Goal: Task Accomplishment & Management: Complete application form

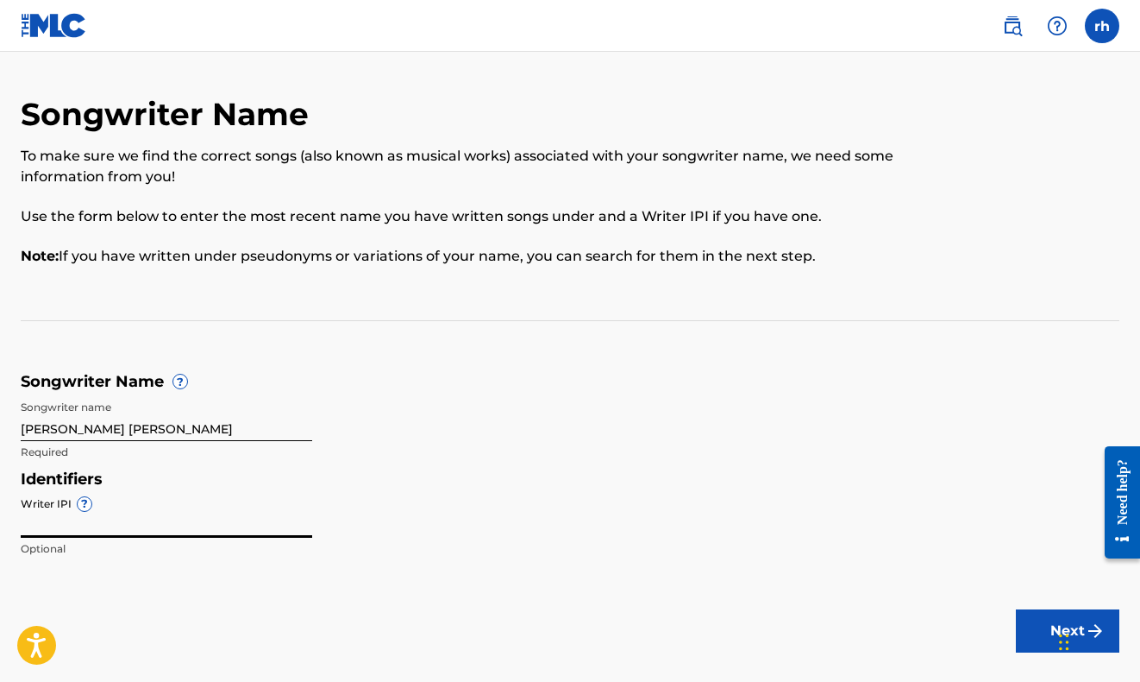
scroll to position [96, 0]
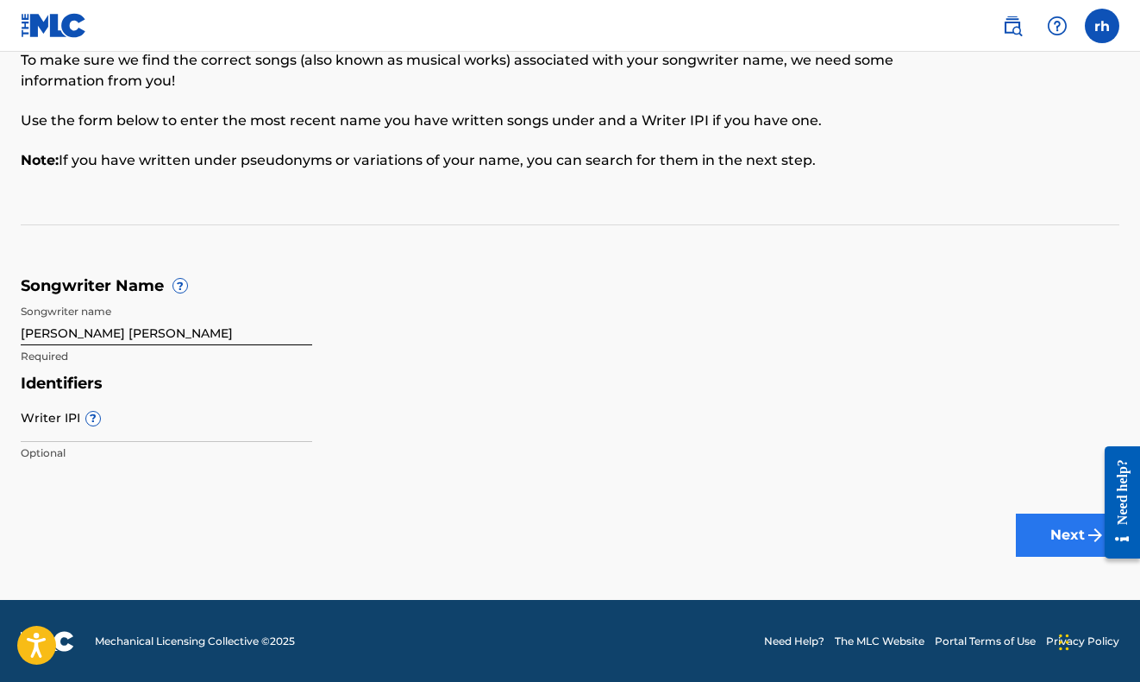
click at [1070, 536] on button "Next" at bounding box center [1068, 534] width 104 height 43
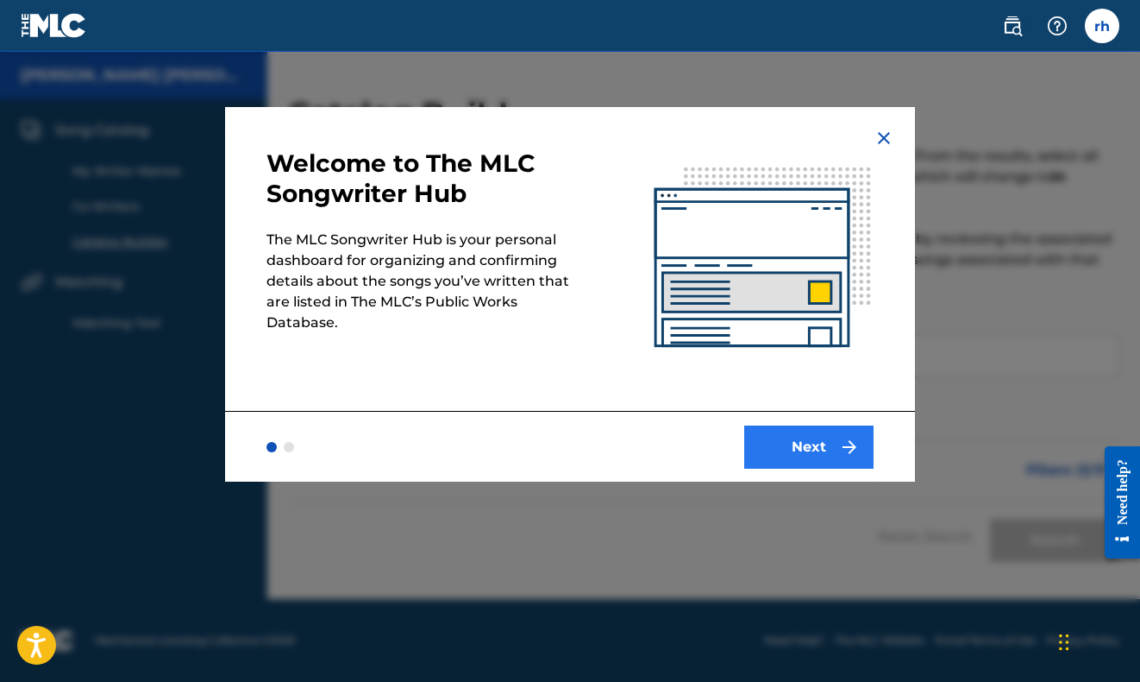
click at [834, 450] on button "Next" at bounding box center [809, 446] width 129 height 43
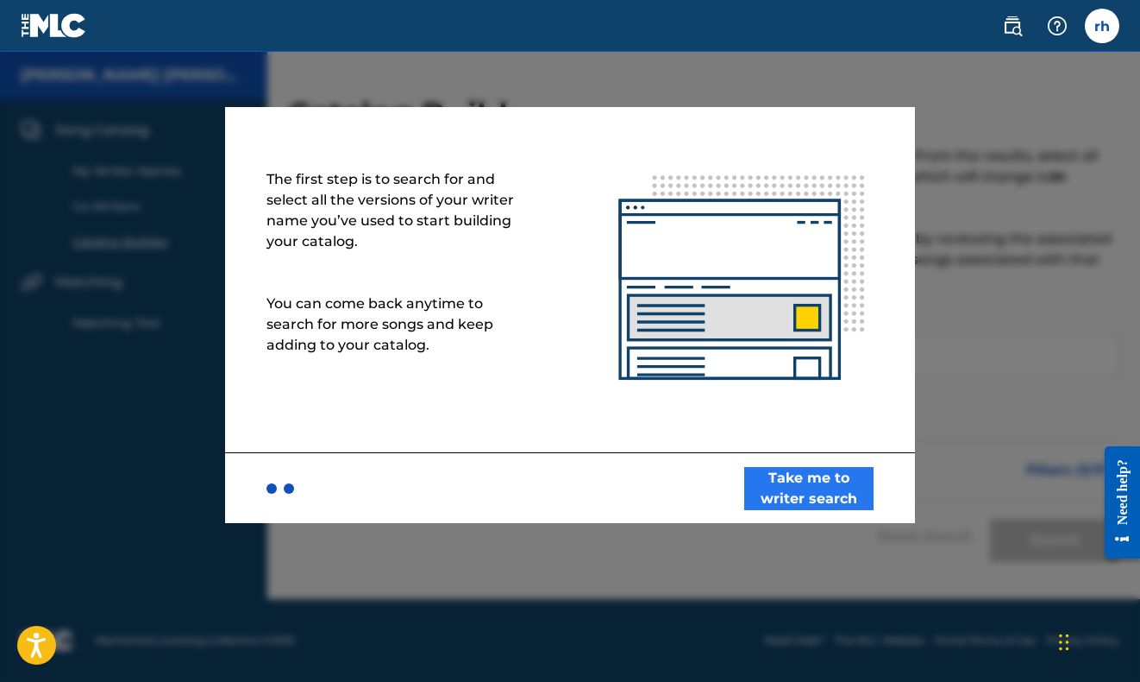
click at [786, 488] on button "Take me to writer search" at bounding box center [809, 488] width 129 height 43
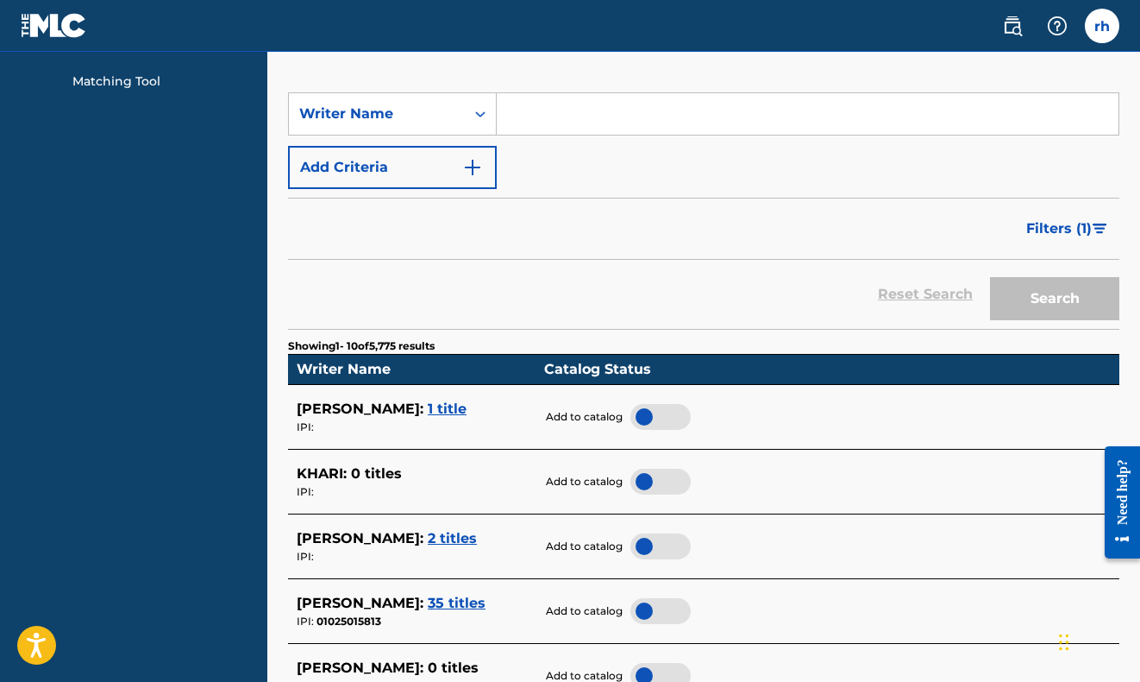
scroll to position [388, 0]
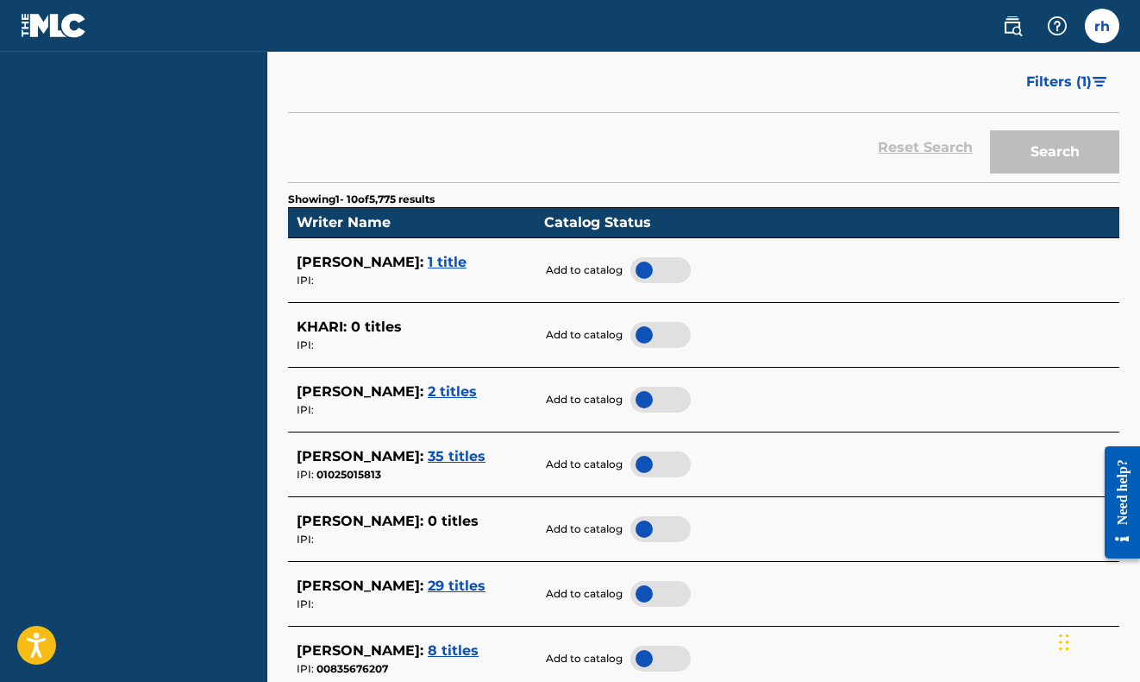
click at [461, 448] on span "35 titles" at bounding box center [457, 456] width 58 height 16
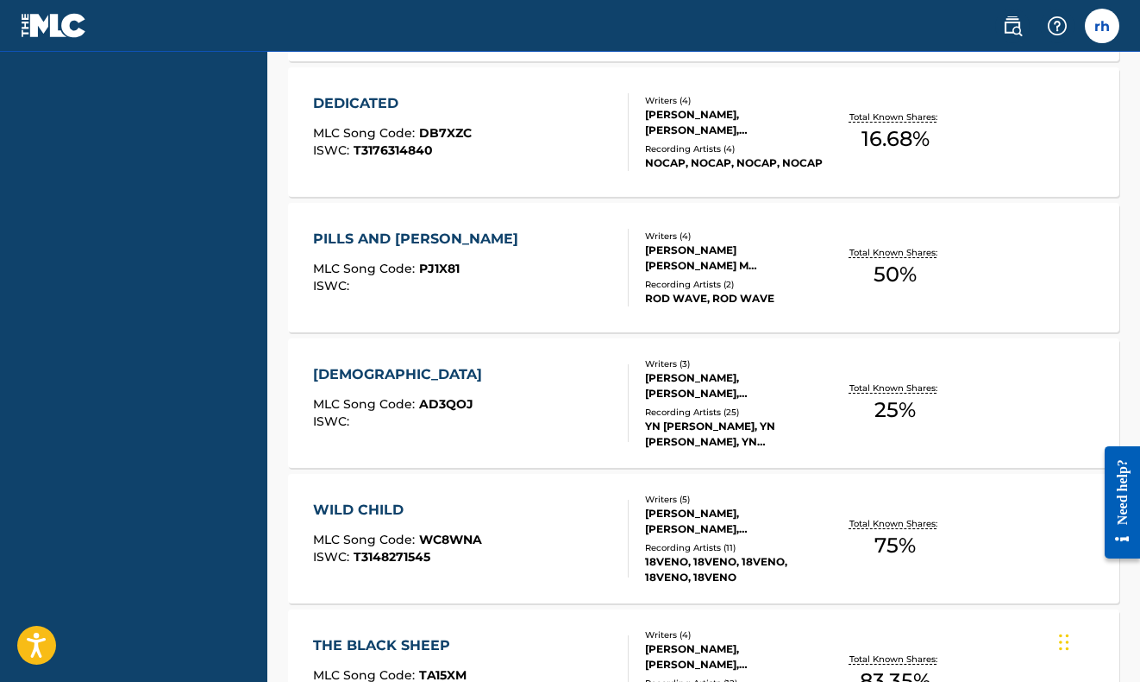
scroll to position [1486, 0]
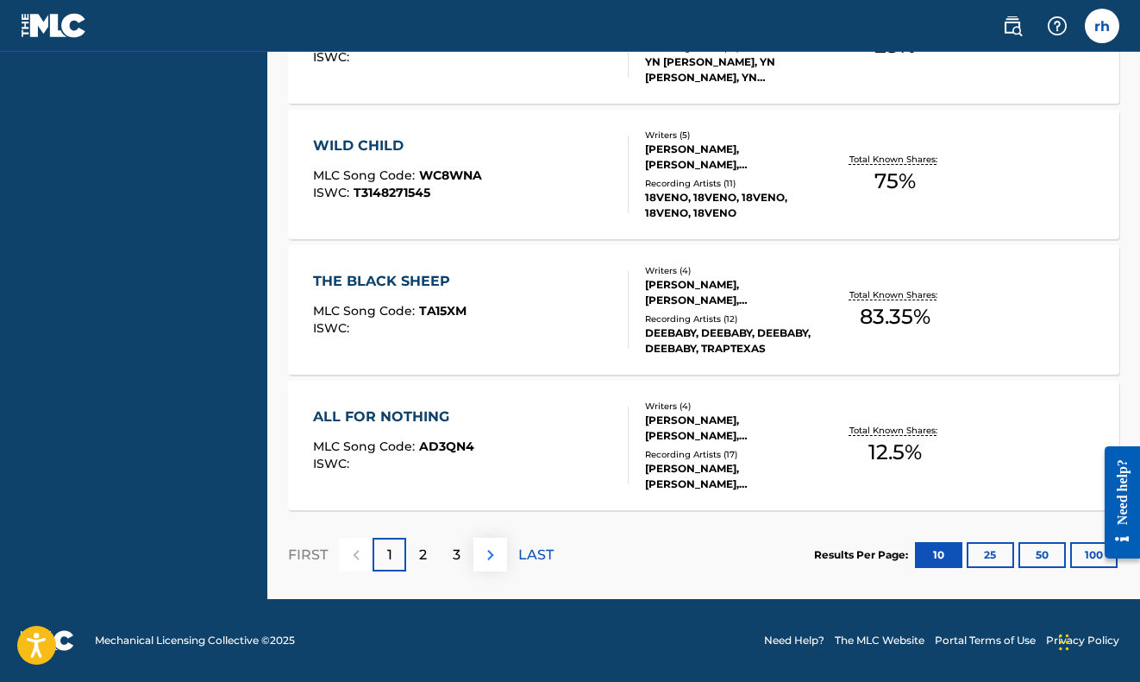
click at [487, 556] on img at bounding box center [491, 554] width 21 height 21
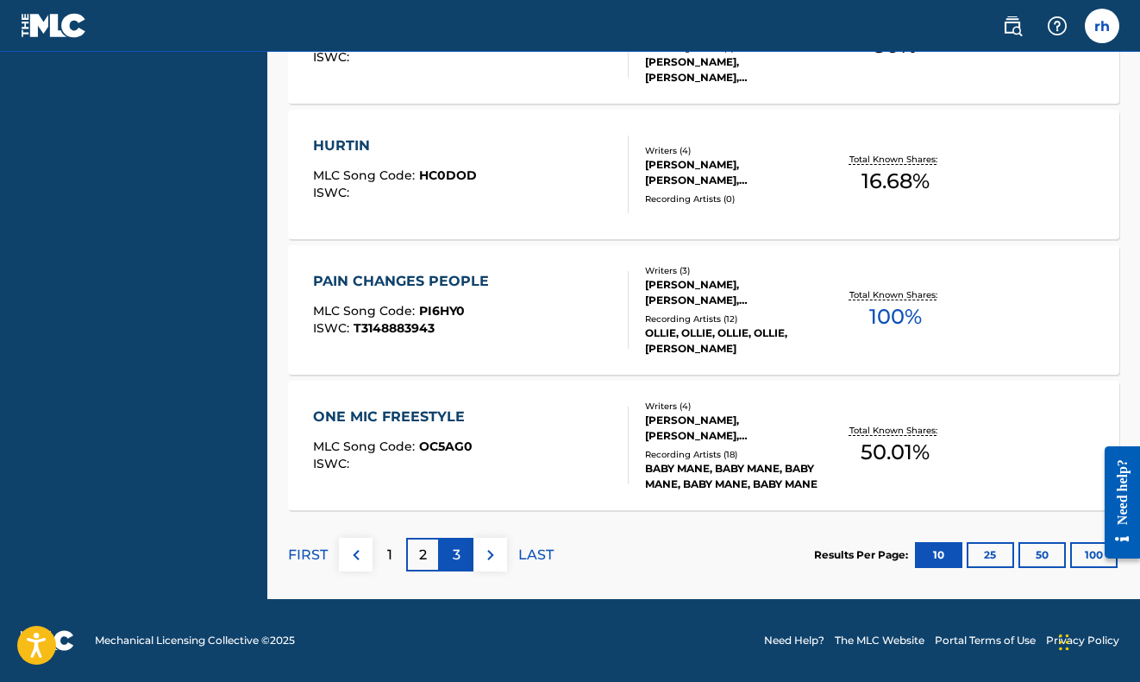
click at [460, 561] on p "3" at bounding box center [457, 554] width 8 height 21
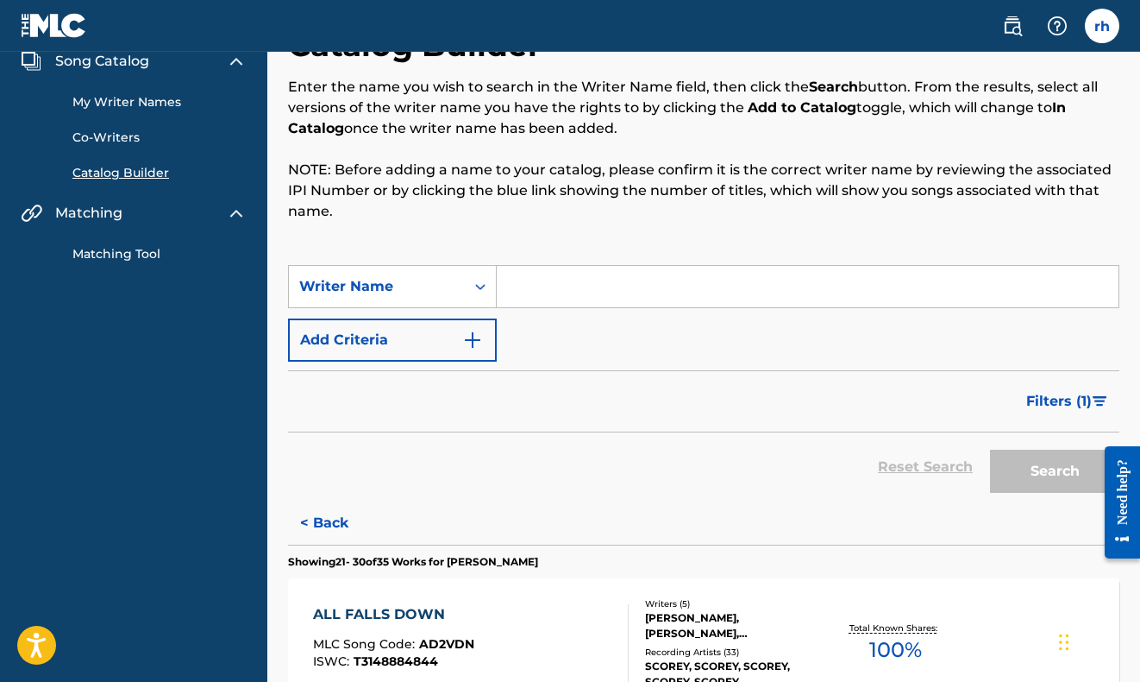
scroll to position [0, 0]
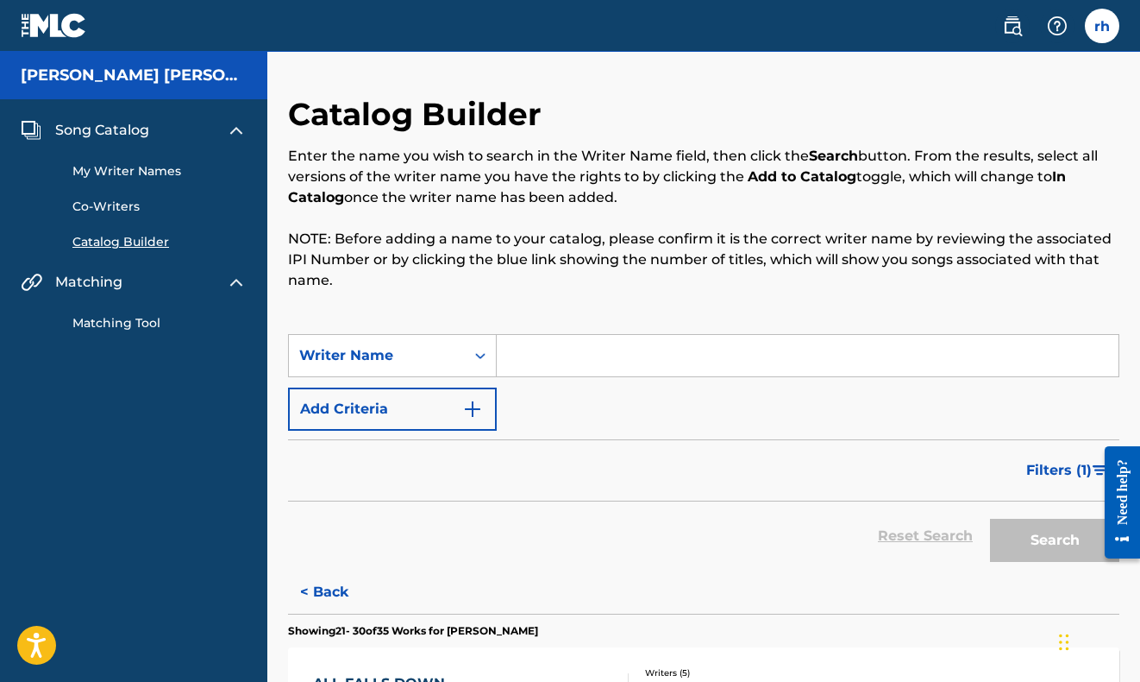
click at [134, 171] on link "My Writer Names" at bounding box center [159, 171] width 174 height 18
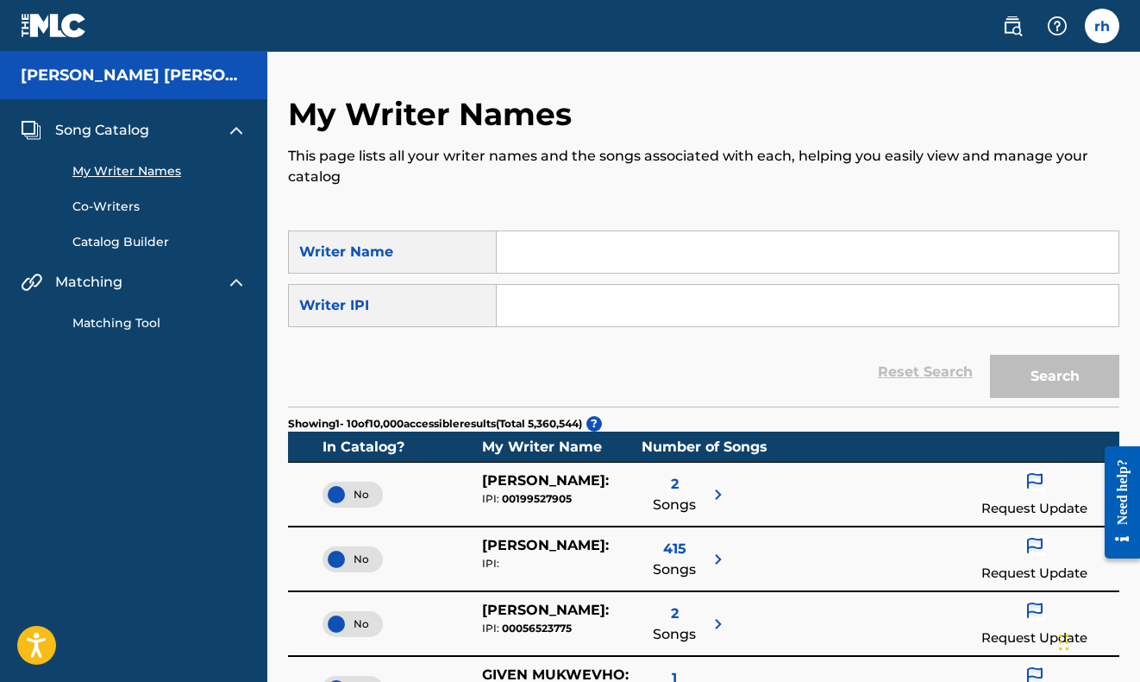
click at [72, 131] on span "Song Catalog" at bounding box center [102, 130] width 94 height 21
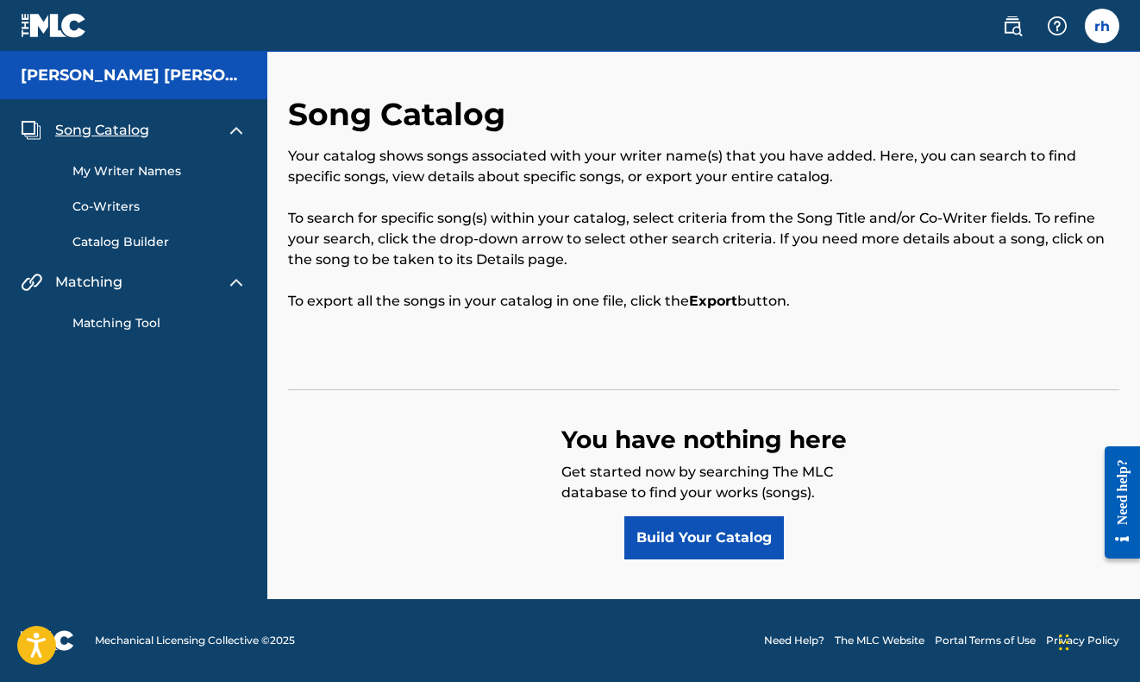
click at [239, 280] on img at bounding box center [236, 282] width 21 height 21
click at [232, 124] on img at bounding box center [236, 130] width 21 height 21
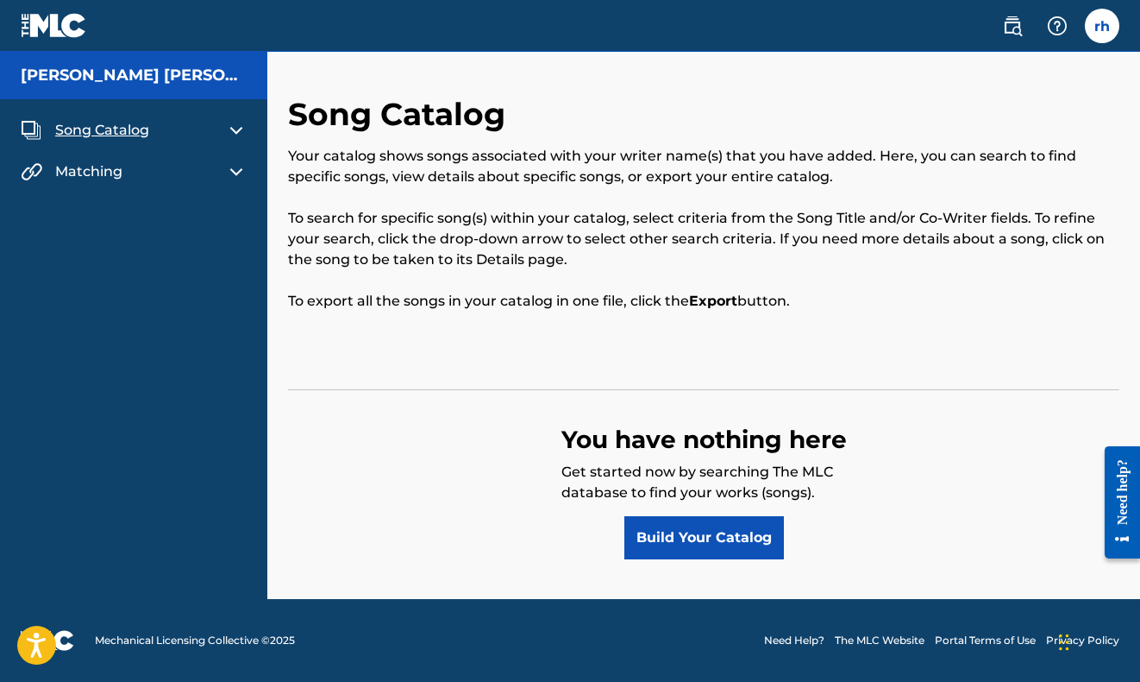
click at [72, 81] on h5 "[PERSON_NAME] [PERSON_NAME]" at bounding box center [134, 76] width 226 height 20
click at [239, 131] on img at bounding box center [236, 130] width 21 height 21
click at [237, 132] on img at bounding box center [236, 130] width 21 height 21
click at [241, 174] on img at bounding box center [236, 171] width 21 height 21
click at [235, 172] on img at bounding box center [236, 171] width 21 height 21
